Goal: Book appointment/travel/reservation

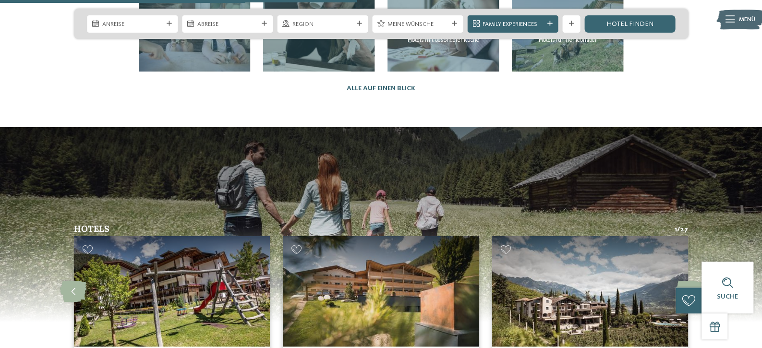
scroll to position [2032, 0]
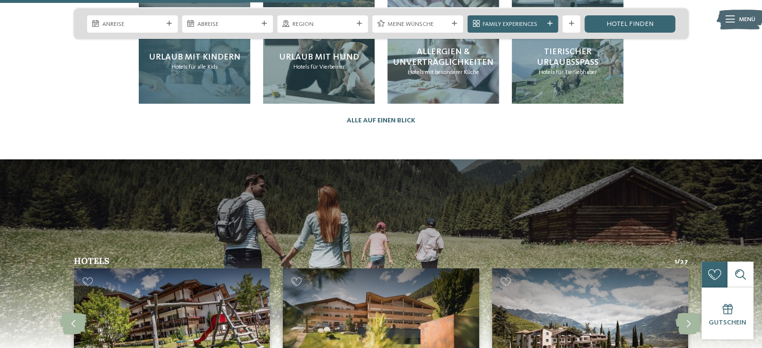
click at [202, 104] on div "Urlaub mit Kindern Hotels für alle Kids" at bounding box center [194, 62] width 111 height 84
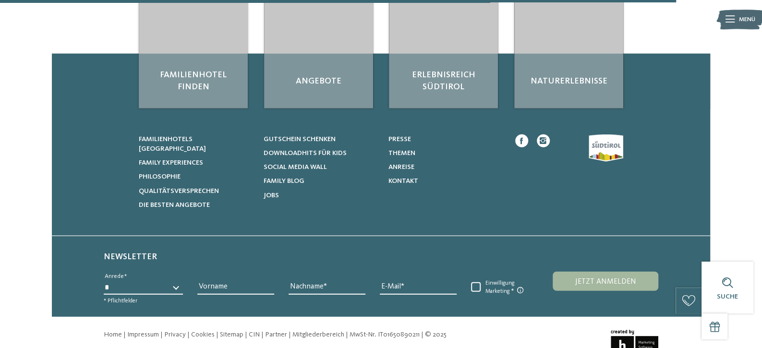
scroll to position [1488, 0]
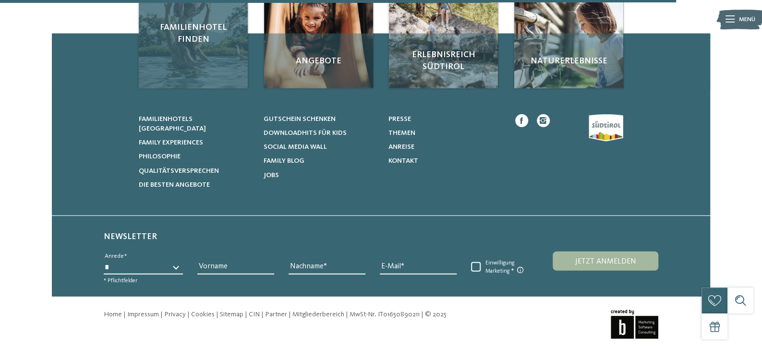
click at [189, 88] on div "Familienhotel finden" at bounding box center [193, 33] width 109 height 109
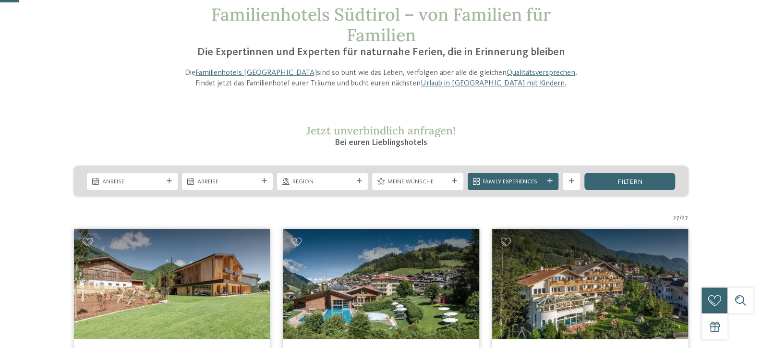
scroll to position [80, 0]
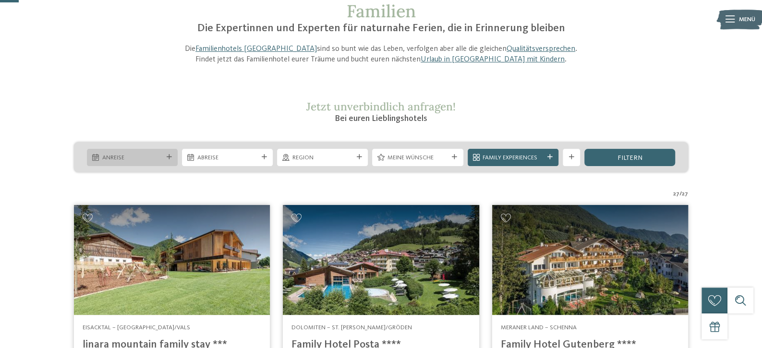
click at [142, 162] on span "Anreise" at bounding box center [132, 158] width 61 height 9
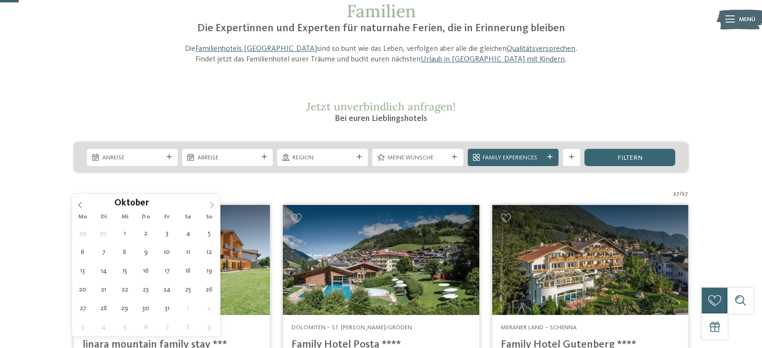
click at [210, 202] on icon at bounding box center [211, 205] width 7 height 7
type input "****"
click at [210, 202] on icon at bounding box center [211, 205] width 7 height 7
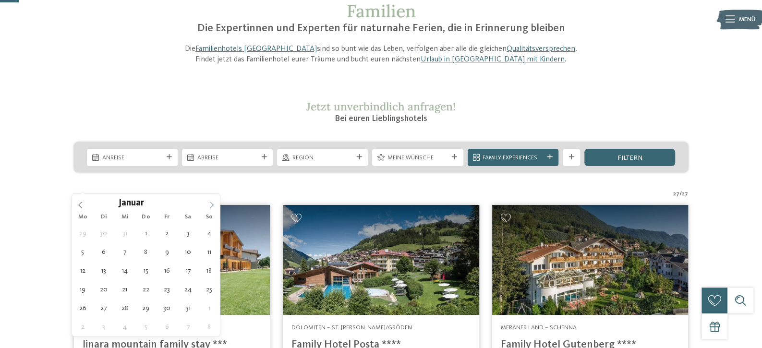
click at [210, 202] on icon at bounding box center [211, 205] width 7 height 7
click at [207, 201] on span at bounding box center [212, 202] width 16 height 16
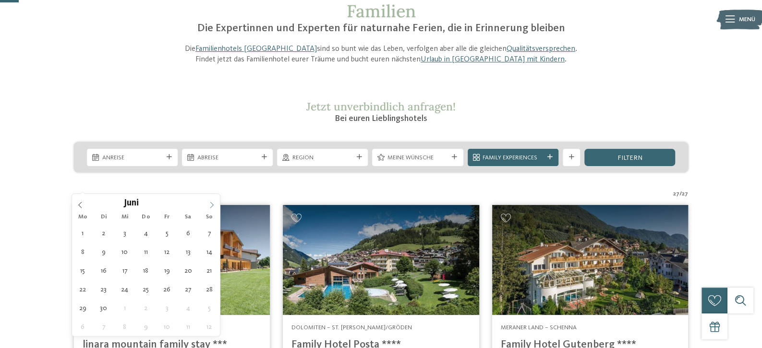
click at [207, 201] on span at bounding box center [212, 202] width 16 height 16
type div "01.08.2026"
type input "****"
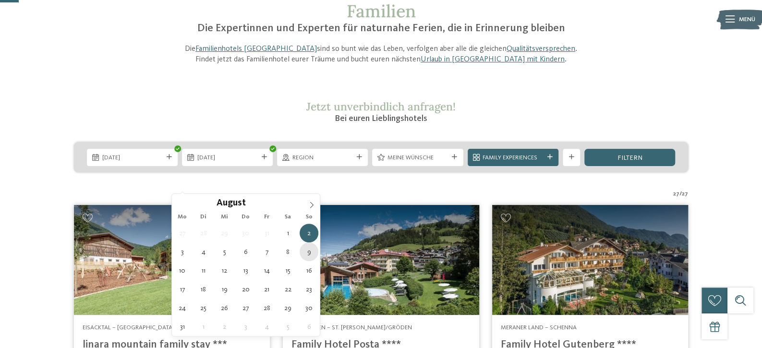
type div "09.08.2026"
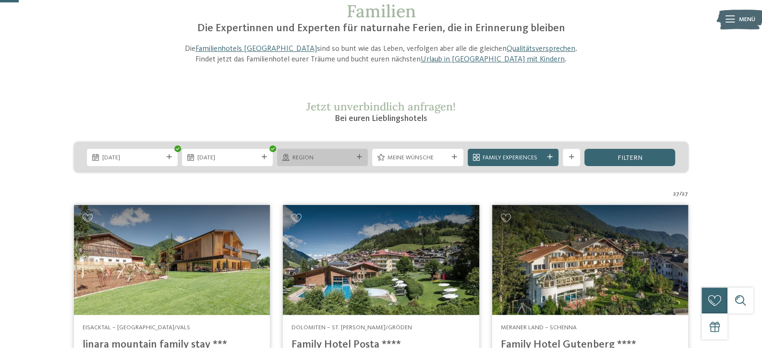
click at [331, 162] on span "Region" at bounding box center [322, 158] width 61 height 9
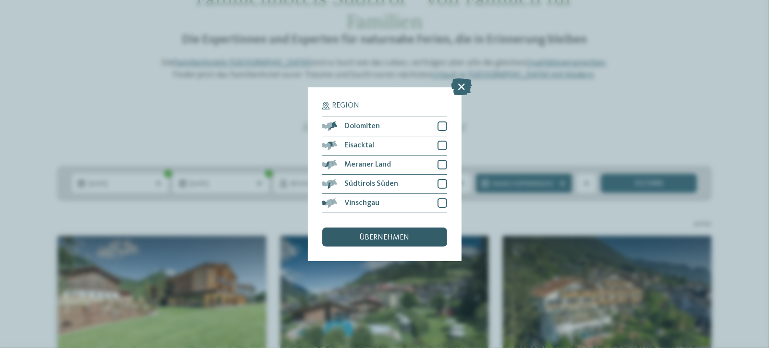
click at [377, 239] on span "übernehmen" at bounding box center [385, 238] width 50 height 8
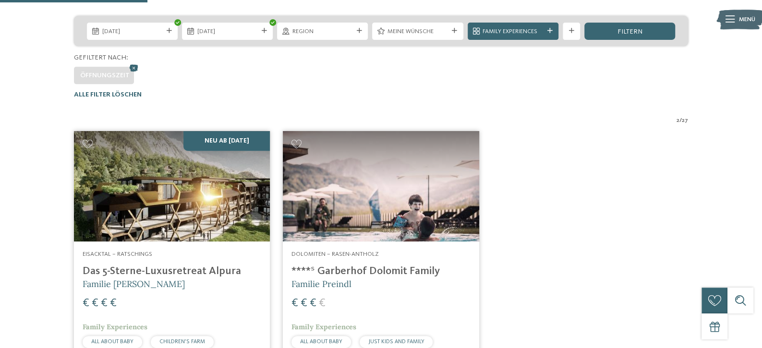
scroll to position [155, 0]
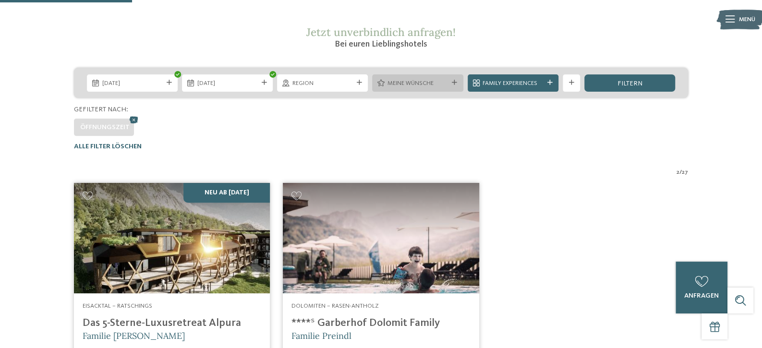
click at [401, 88] on span "Meine Wünsche" at bounding box center [418, 83] width 61 height 9
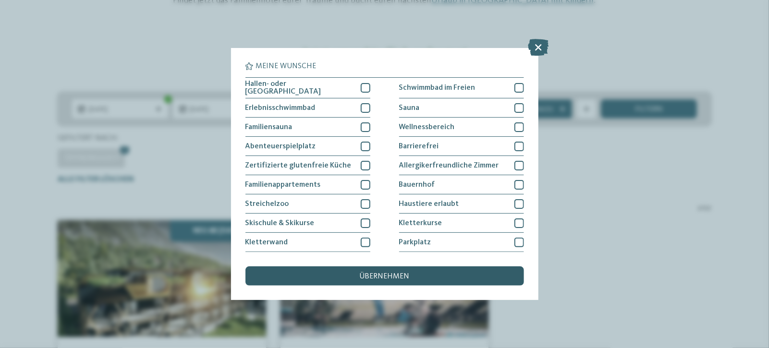
click at [389, 278] on span "übernehmen" at bounding box center [385, 277] width 50 height 8
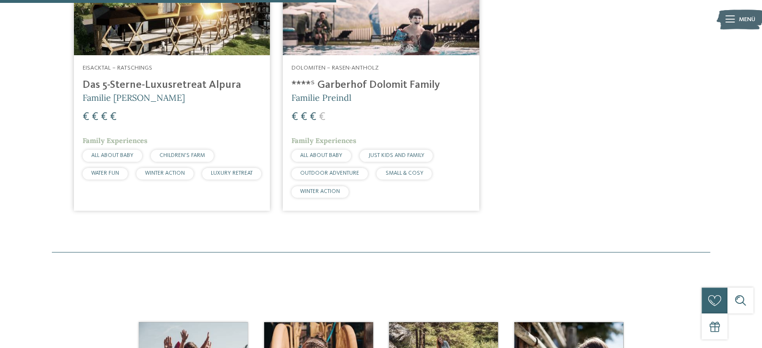
scroll to position [394, 0]
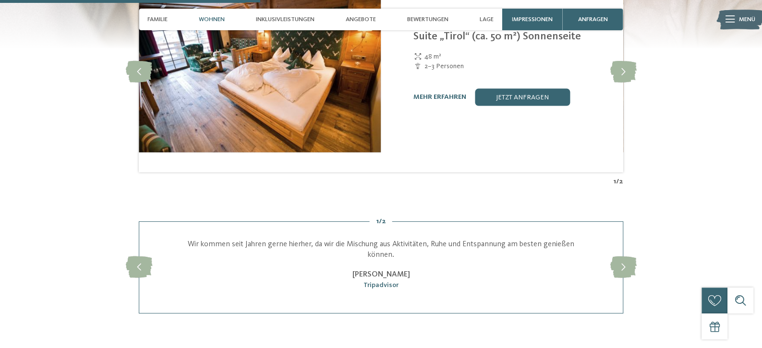
scroll to position [1232, 0]
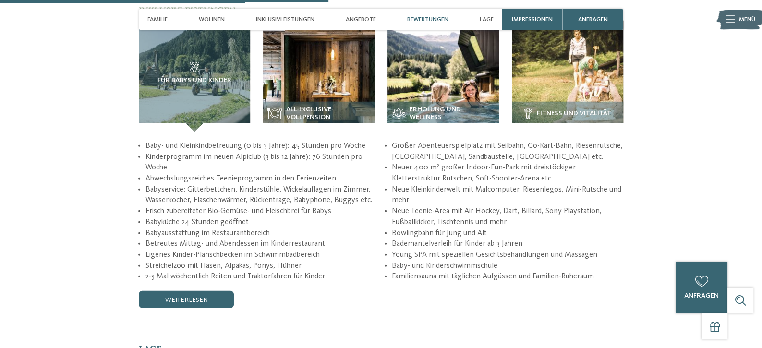
scroll to position [1633, 0]
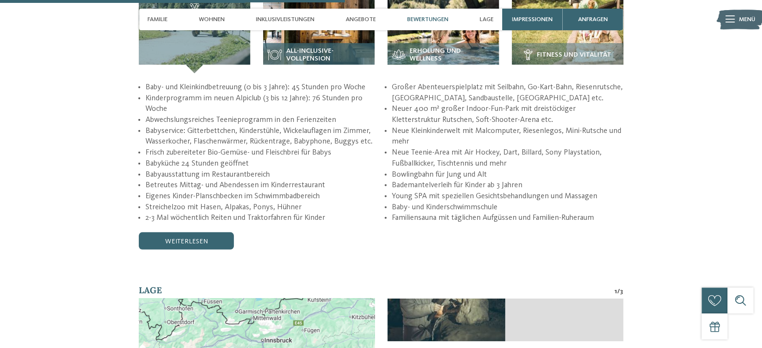
click at [321, 73] on img at bounding box center [318, 17] width 111 height 111
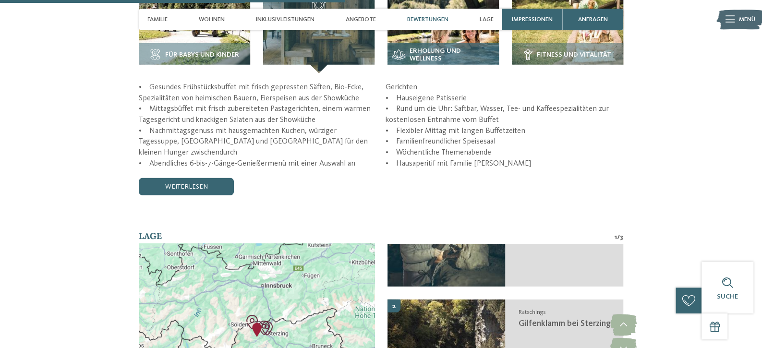
click at [453, 73] on img at bounding box center [443, 17] width 111 height 111
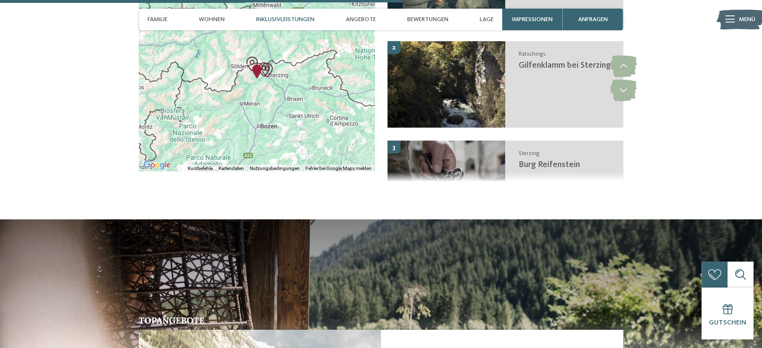
scroll to position [1905, 0]
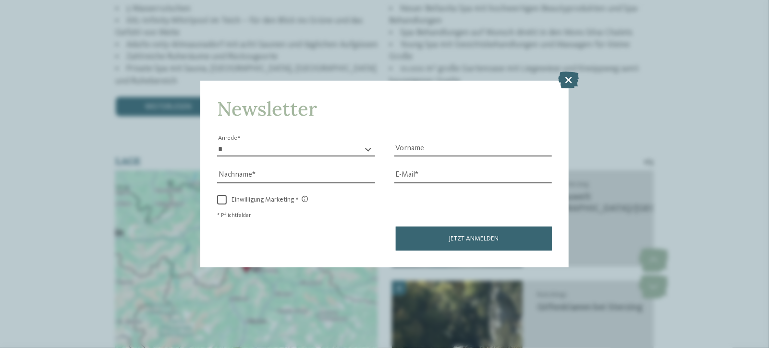
click at [569, 83] on icon at bounding box center [569, 80] width 21 height 17
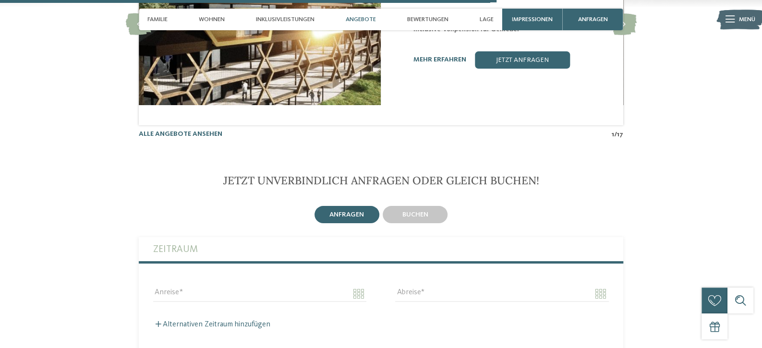
scroll to position [2353, 0]
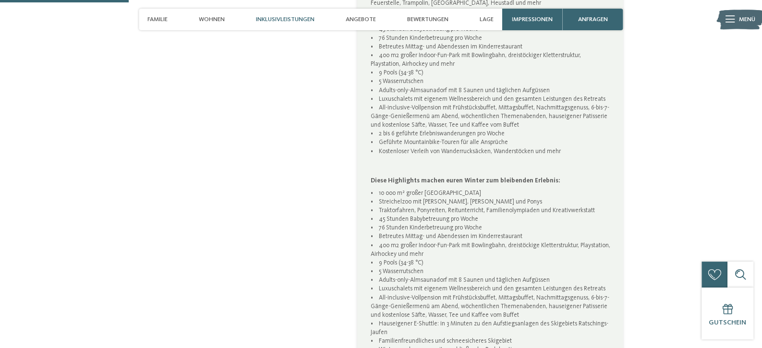
click at [261, 16] on div "Inklusivleistungen" at bounding box center [285, 20] width 67 height 22
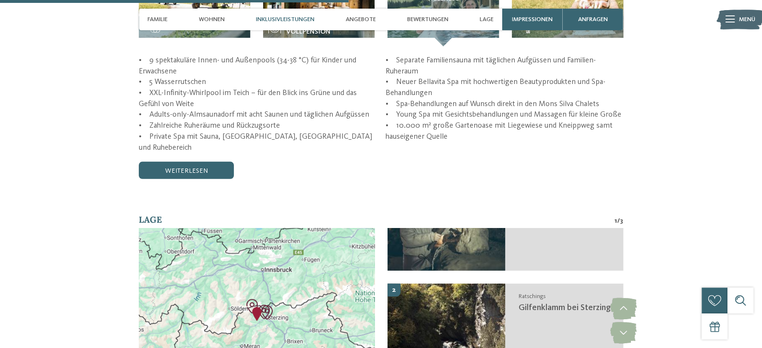
scroll to position [1667, 0]
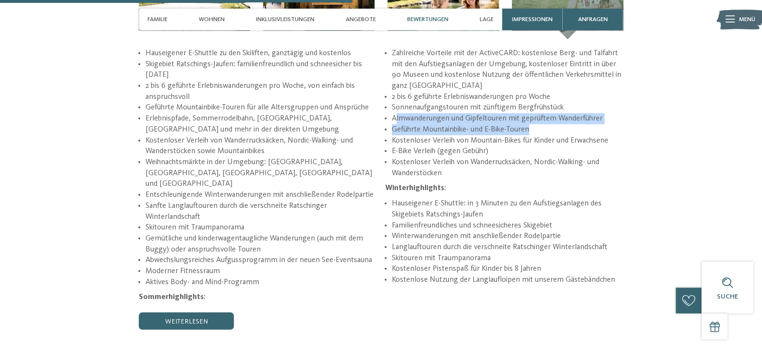
drag, startPoint x: 396, startPoint y: 288, endPoint x: 632, endPoint y: 292, distance: 235.8
click at [623, 179] on ul "Zahlreiche Vorteile mit der ActiveCARD: kostenlose Berg- und Talfahrt mit den A…" at bounding box center [505, 113] width 238 height 131
click at [486, 135] on li "Geführte Mountainbike- und E-Bike-Touren" at bounding box center [507, 129] width 231 height 11
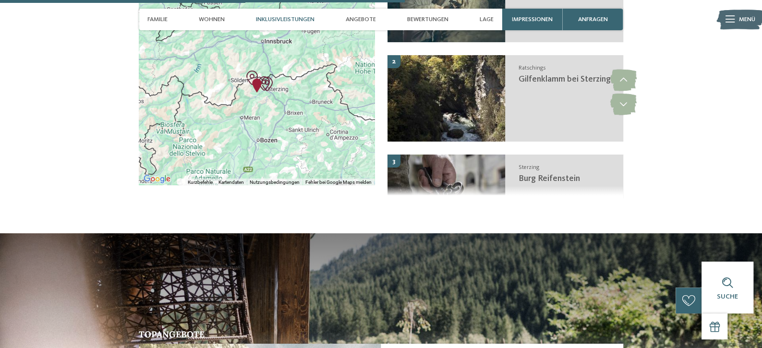
scroll to position [2051, 0]
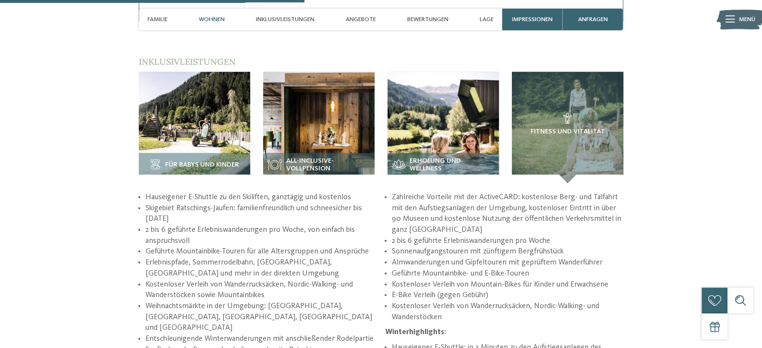
scroll to position [1443, 0]
